Goal: Transaction & Acquisition: Purchase product/service

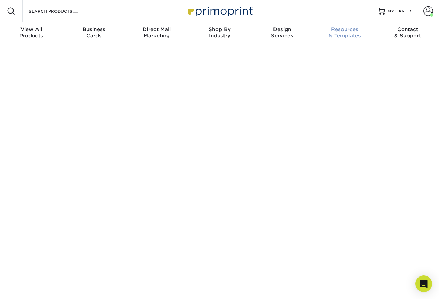
drag, startPoint x: 407, startPoint y: 12, endPoint x: 362, endPoint y: 23, distance: 46.5
click at [407, 12] on div "MY CART 7" at bounding box center [399, 11] width 24 height 6
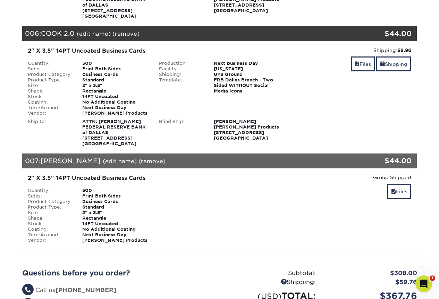
scroll to position [728, 0]
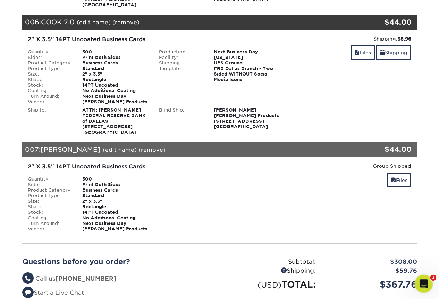
click at [420, 282] on icon "Open Intercom Messenger" at bounding box center [422, 282] width 11 height 11
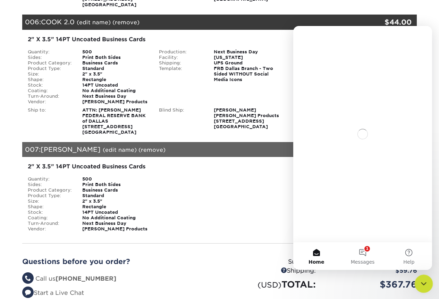
scroll to position [0, 0]
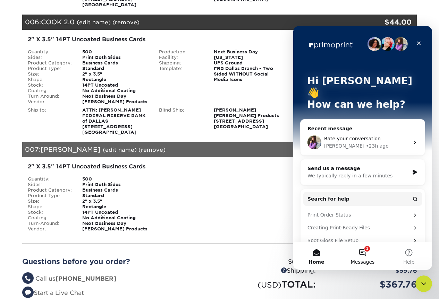
click at [363, 255] on button "1 Messages" at bounding box center [362, 256] width 46 height 28
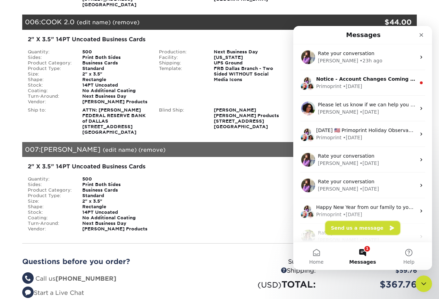
click at [365, 231] on button "Send us a message" at bounding box center [362, 228] width 75 height 14
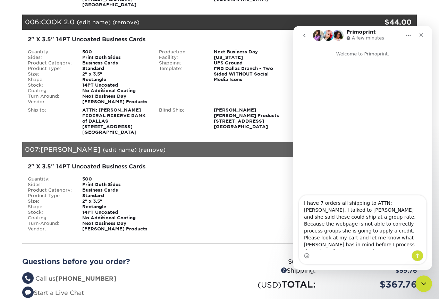
click at [362, 247] on textarea "I have 7 orders all shipping to ATTN: Mary Ann Hall. I talked to Jenny and she …" at bounding box center [362, 223] width 127 height 55
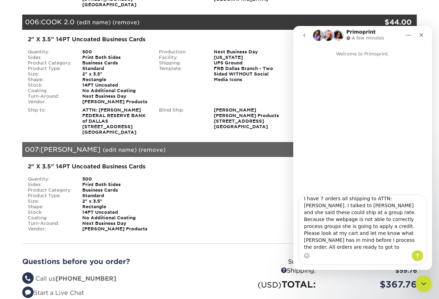
type textarea "I have 7 orders all shipping to ATTN: Mary Ann Hall. I talked to Jenny and she …"
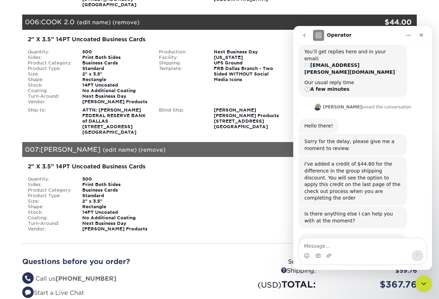
scroll to position [136, 0]
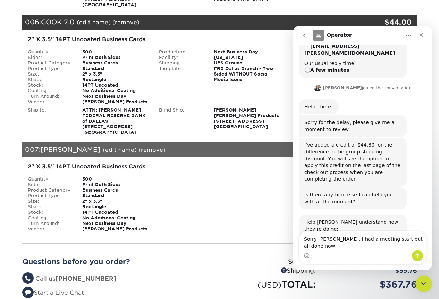
type textarea "Sorry Irene. I had a meeting start but all done now."
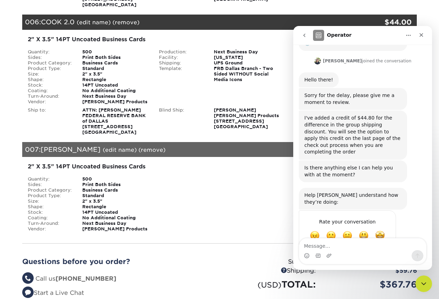
scroll to position [163, 0]
type textarea "that's perfect"
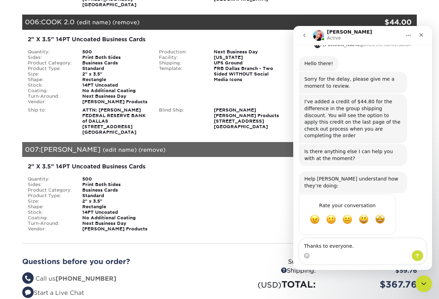
scroll to position [223, 0]
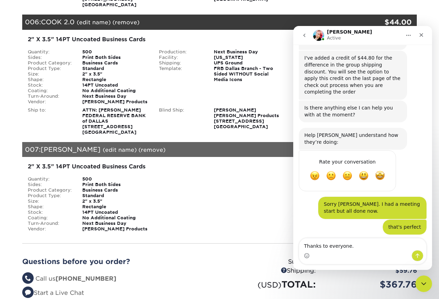
type textarea "Thanks to everyone. \"
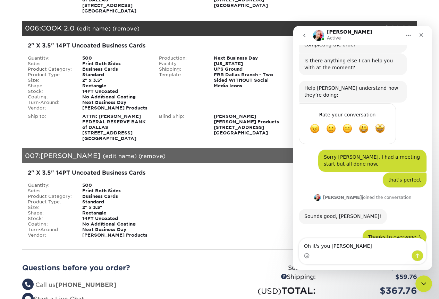
scroll to position [271, 0]
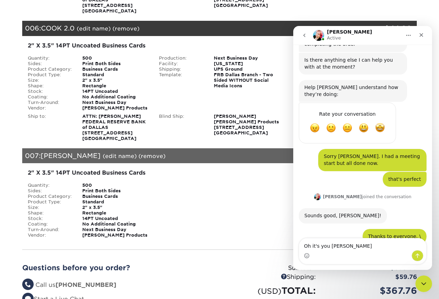
type textarea "Oh it's you Jenny."
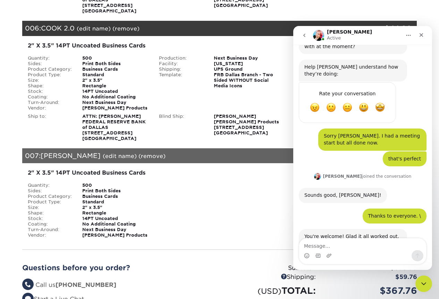
scroll to position [292, 0]
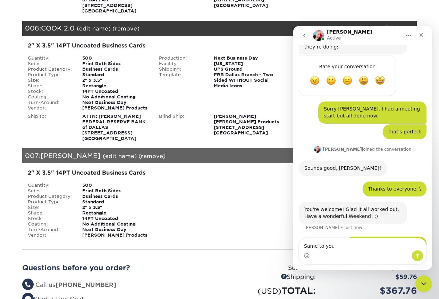
type textarea "Same to you!"
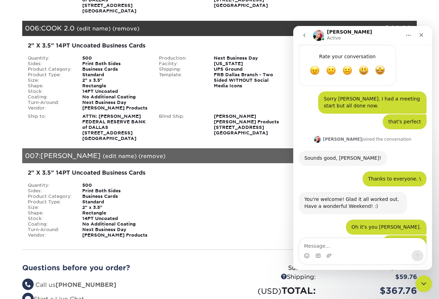
scroll to position [328, 0]
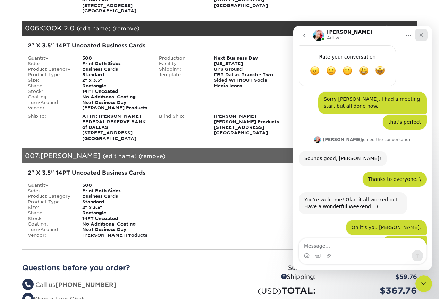
click at [422, 31] on div "Close" at bounding box center [421, 35] width 12 height 12
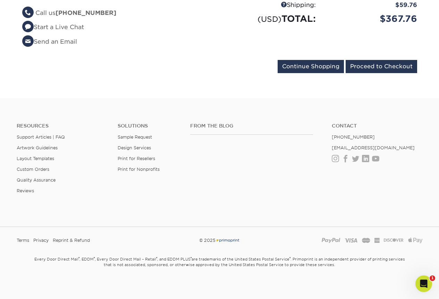
scroll to position [996, 0]
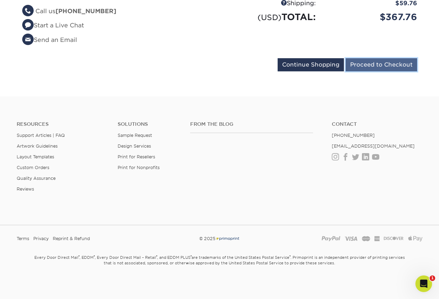
click at [376, 69] on input "Proceed to Checkout" at bounding box center [380, 64] width 71 height 13
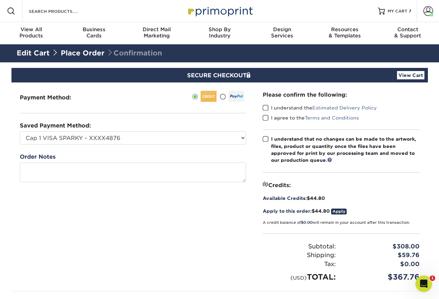
click at [266, 109] on span at bounding box center [266, 108] width 6 height 7
click at [0, 0] on input "I understand the Estimated Delivery Policy" at bounding box center [0, 0] width 0 height 0
click at [265, 118] on span at bounding box center [266, 118] width 6 height 7
click at [0, 0] on input "I agree to the Terms and Conditions" at bounding box center [0, 0] width 0 height 0
click at [265, 140] on span at bounding box center [266, 139] width 6 height 7
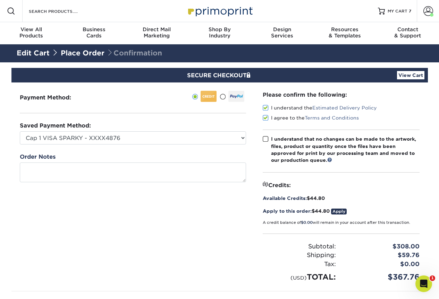
click at [0, 0] on input "I understand that no changes can be made to the artwork, files, product or quan…" at bounding box center [0, 0] width 0 height 0
click at [338, 212] on link "Apply" at bounding box center [339, 212] width 16 height 6
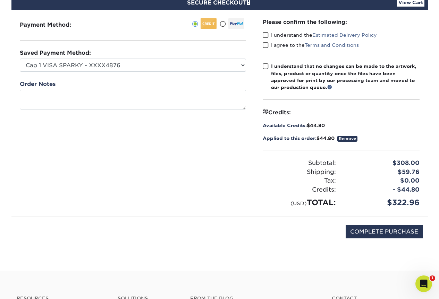
scroll to position [139, 0]
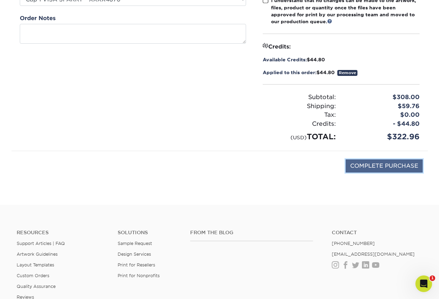
click at [389, 167] on input "COMPLETE PURCHASE" at bounding box center [383, 166] width 77 height 13
click at [381, 165] on input "COMPLETE PURCHASE" at bounding box center [383, 166] width 77 height 13
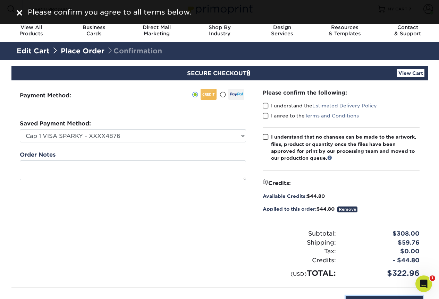
scroll to position [0, 0]
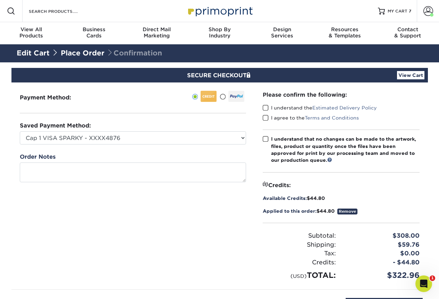
click at [266, 105] on span at bounding box center [266, 108] width 6 height 7
click at [0, 0] on input "I understand the Estimated Delivery Policy" at bounding box center [0, 0] width 0 height 0
drag, startPoint x: 265, startPoint y: 119, endPoint x: 267, endPoint y: 126, distance: 7.2
click at [265, 120] on span at bounding box center [266, 118] width 6 height 7
click at [0, 0] on input "I agree to the Terms and Conditions" at bounding box center [0, 0] width 0 height 0
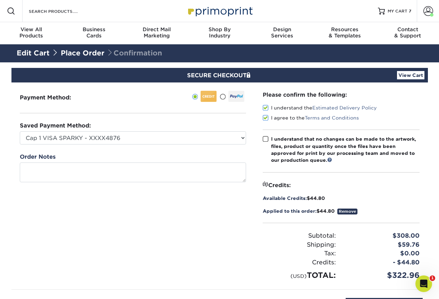
click at [266, 141] on span at bounding box center [266, 139] width 6 height 7
click at [0, 0] on input "I understand that no changes can be made to the artwork, files, product or quan…" at bounding box center [0, 0] width 0 height 0
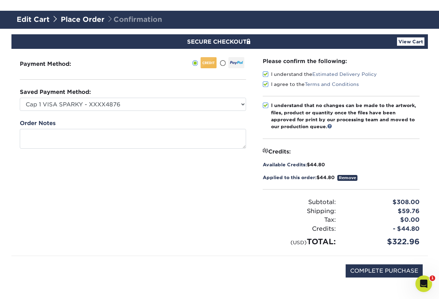
scroll to position [173, 0]
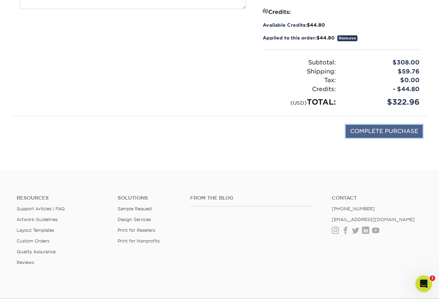
click at [377, 136] on input "COMPLETE PURCHASE" at bounding box center [383, 131] width 77 height 13
type input "PROCESSING, PLEASE WAIT..."
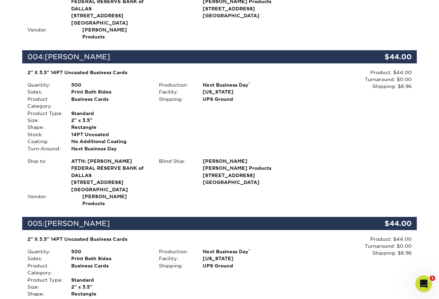
scroll to position [609, 0]
